Goal: Transaction & Acquisition: Obtain resource

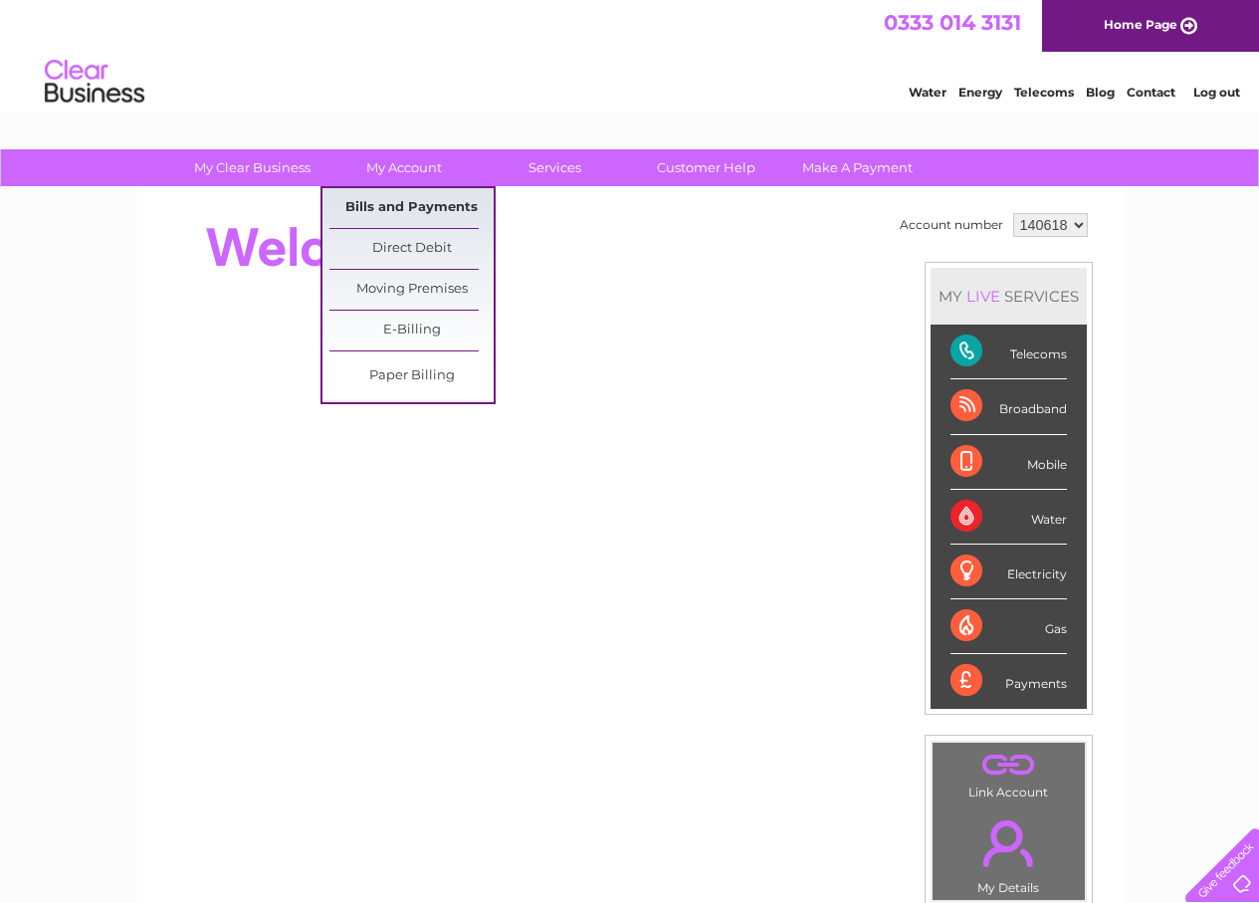
click at [416, 194] on link "Bills and Payments" at bounding box center [411, 208] width 164 height 40
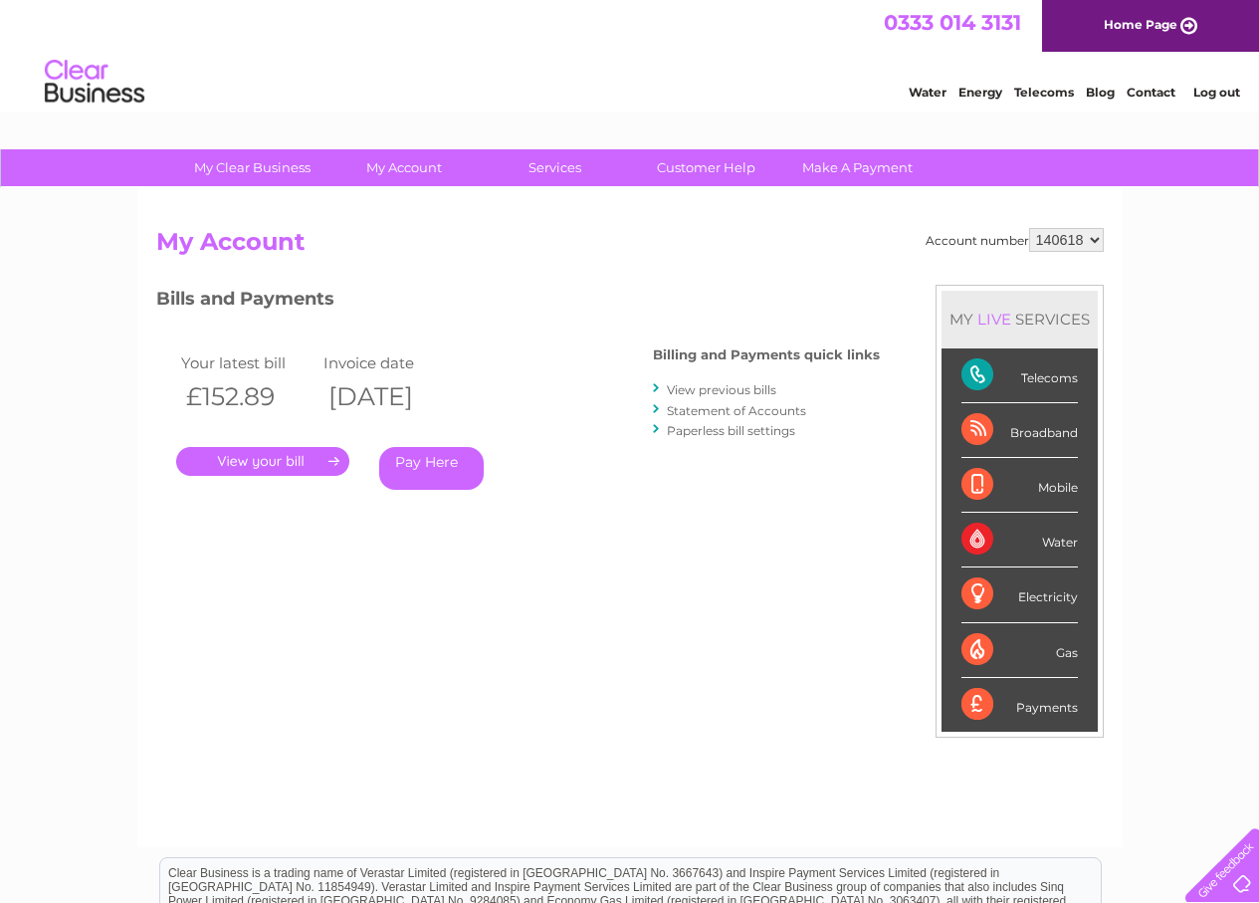
click at [277, 461] on link "." at bounding box center [262, 461] width 173 height 29
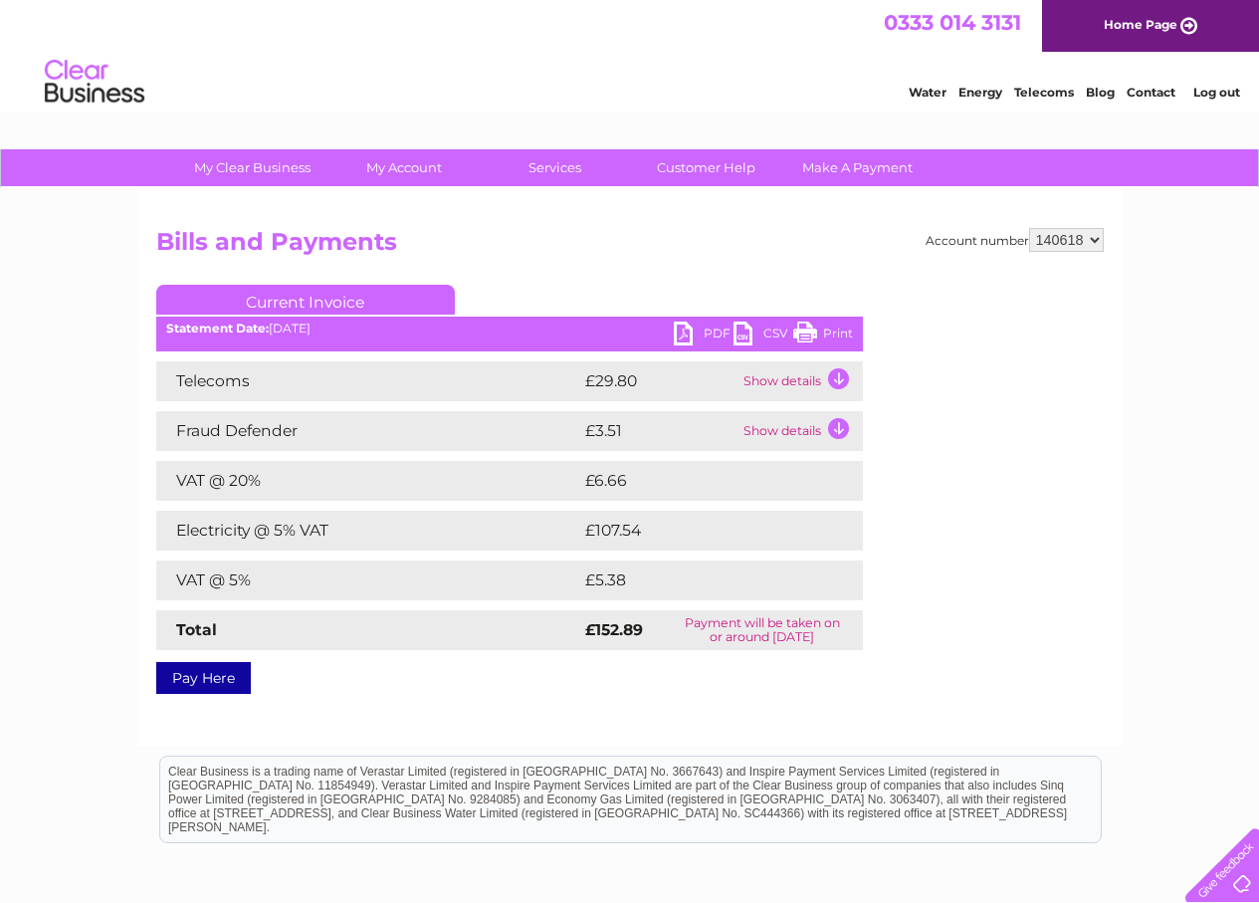
click at [712, 333] on link "PDF" at bounding box center [704, 335] width 60 height 29
click at [1224, 87] on link "Log out" at bounding box center [1216, 92] width 47 height 15
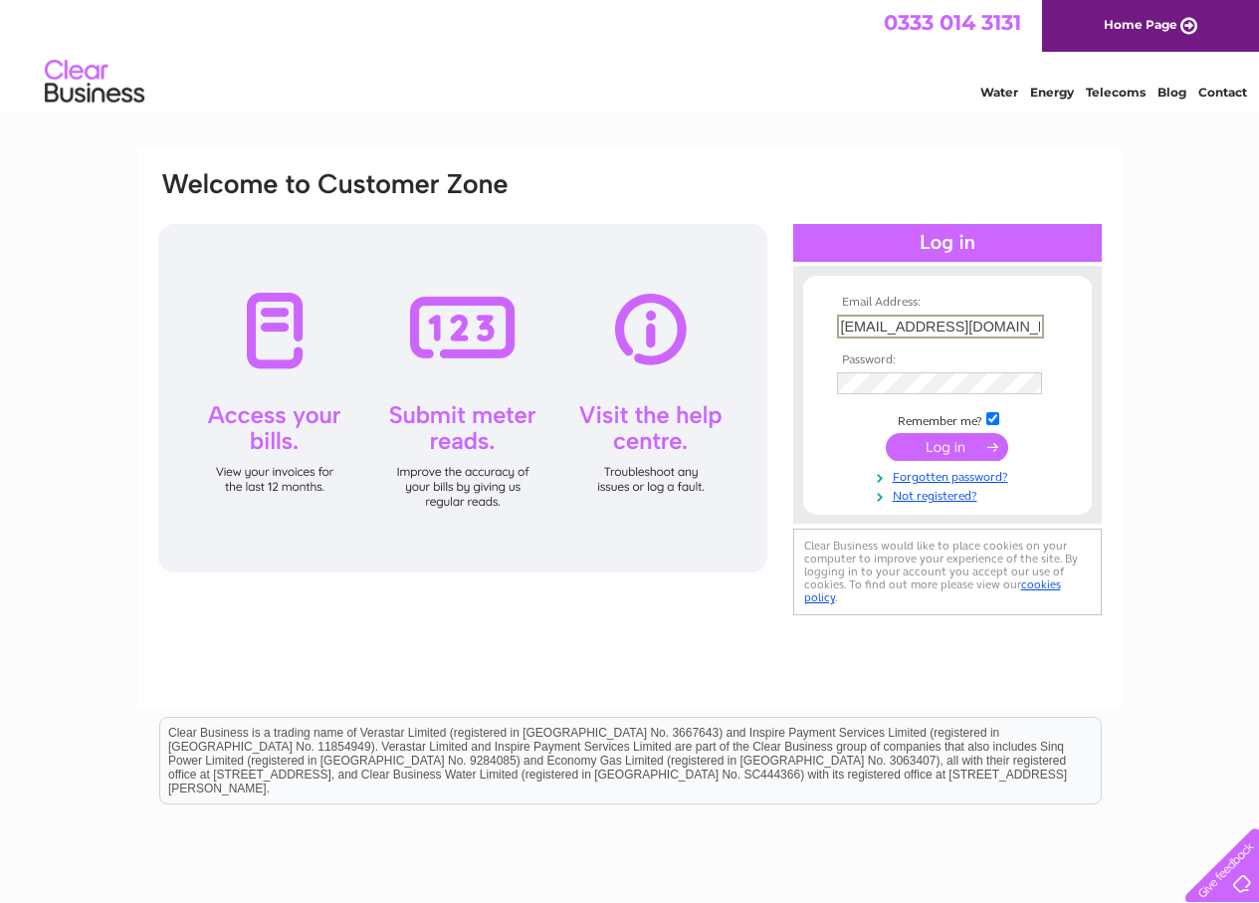
drag, startPoint x: 1021, startPoint y: 327, endPoint x: 838, endPoint y: 334, distance: 183.2
click at [838, 334] on input "jeangthompson@outlook.com" at bounding box center [940, 326] width 207 height 24
type input "thompsonsgarage@btconnect.com"
click at [933, 447] on input "submit" at bounding box center [947, 445] width 122 height 28
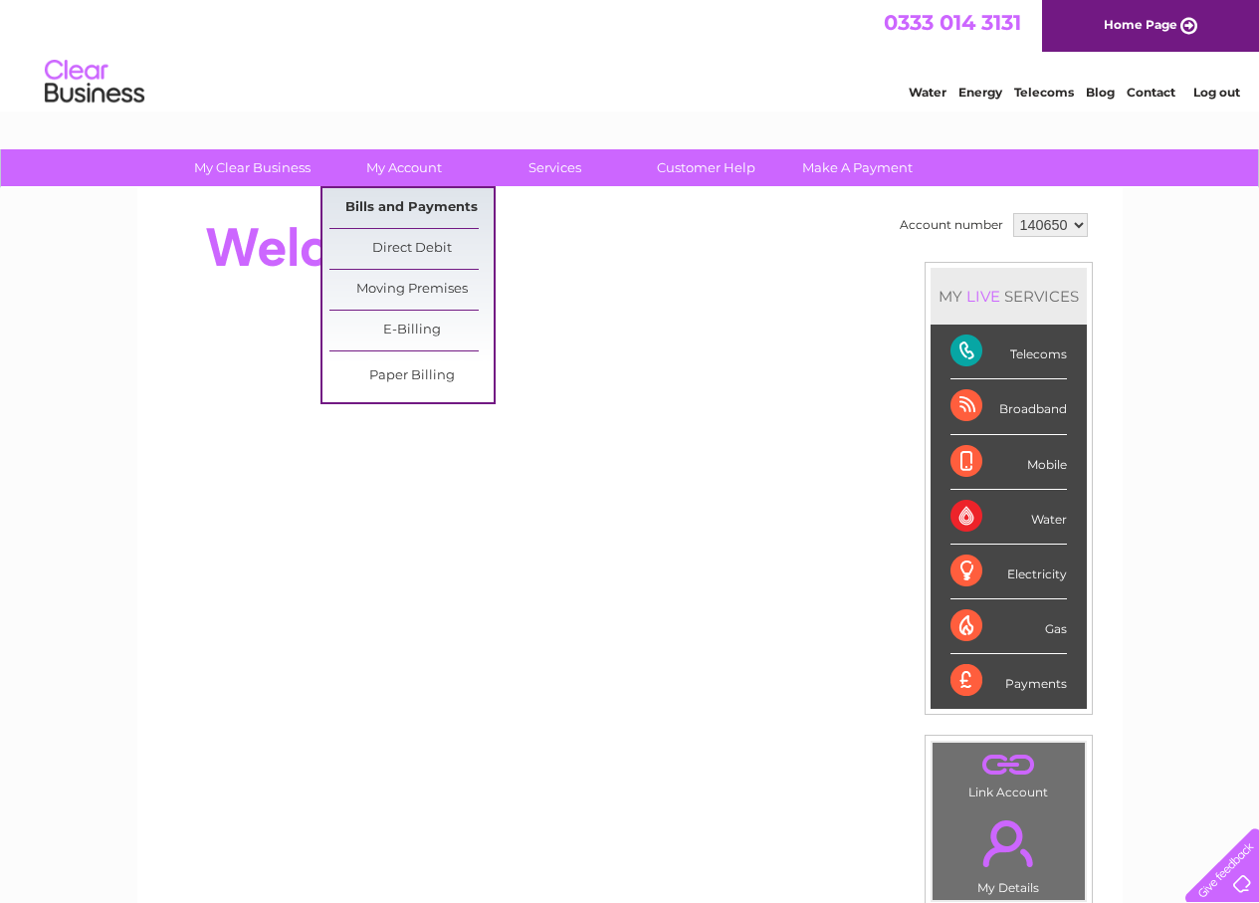
click at [407, 204] on link "Bills and Payments" at bounding box center [411, 208] width 164 height 40
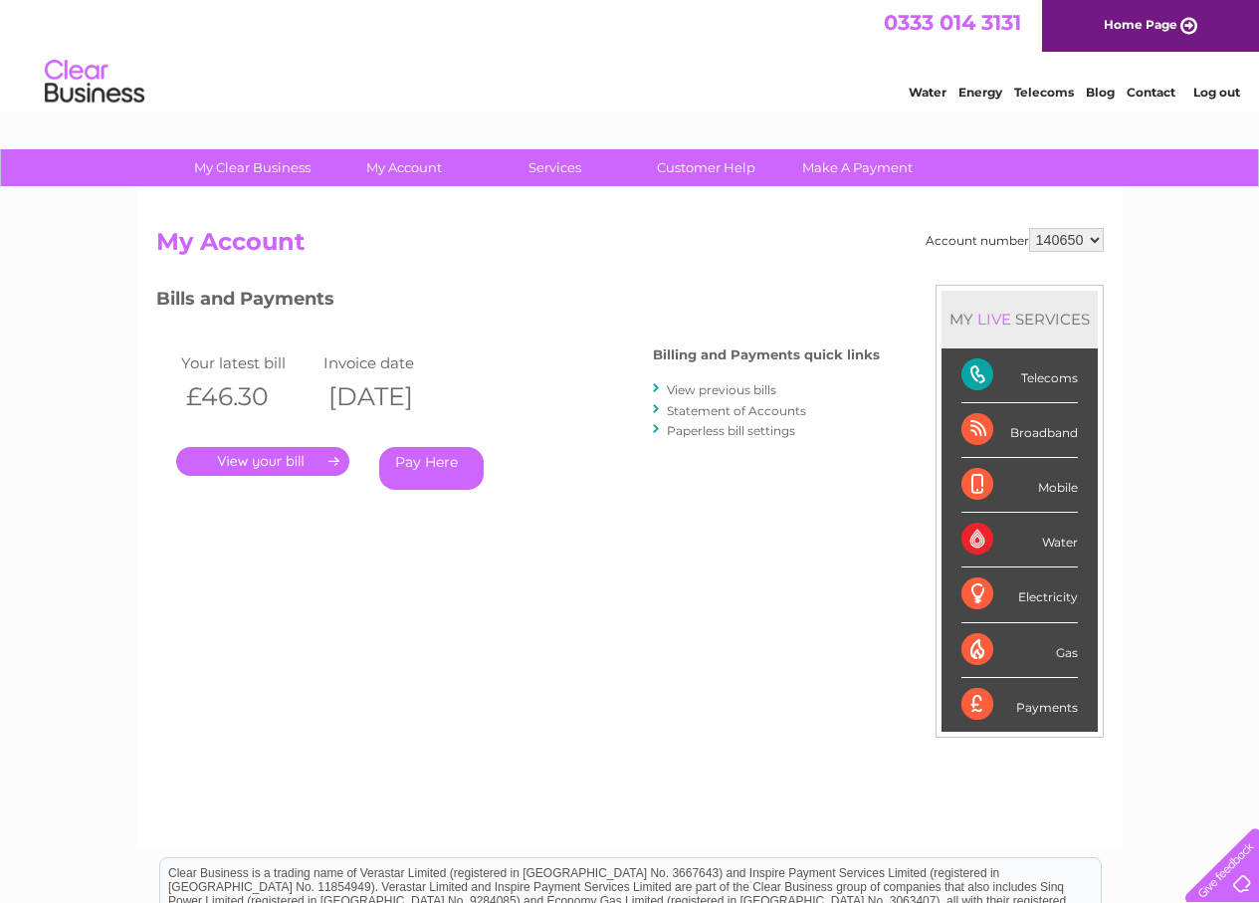
click at [265, 459] on link "." at bounding box center [262, 461] width 173 height 29
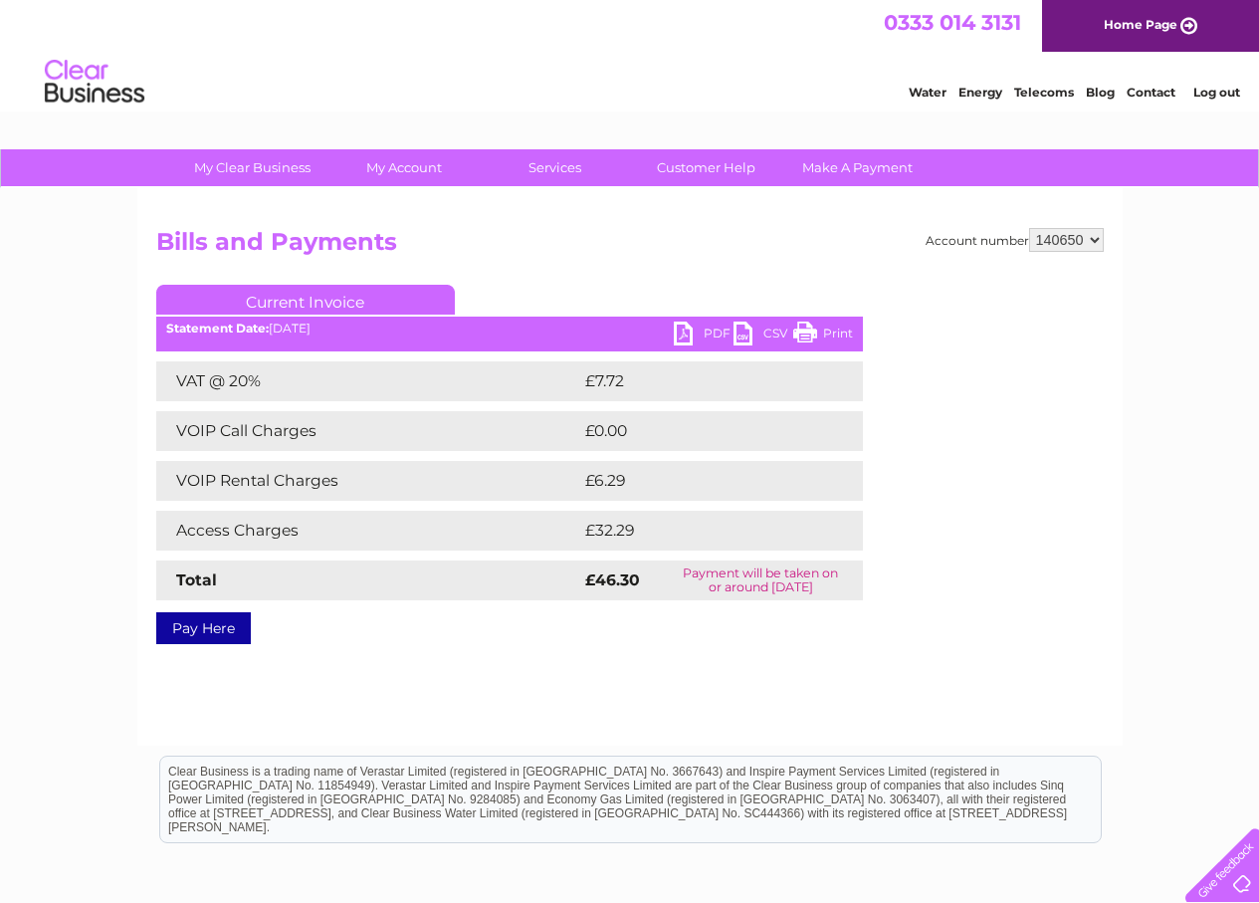
click at [699, 338] on link "PDF" at bounding box center [704, 335] width 60 height 29
click at [1200, 88] on link "Log out" at bounding box center [1216, 92] width 47 height 15
